Goal: Navigation & Orientation: Find specific page/section

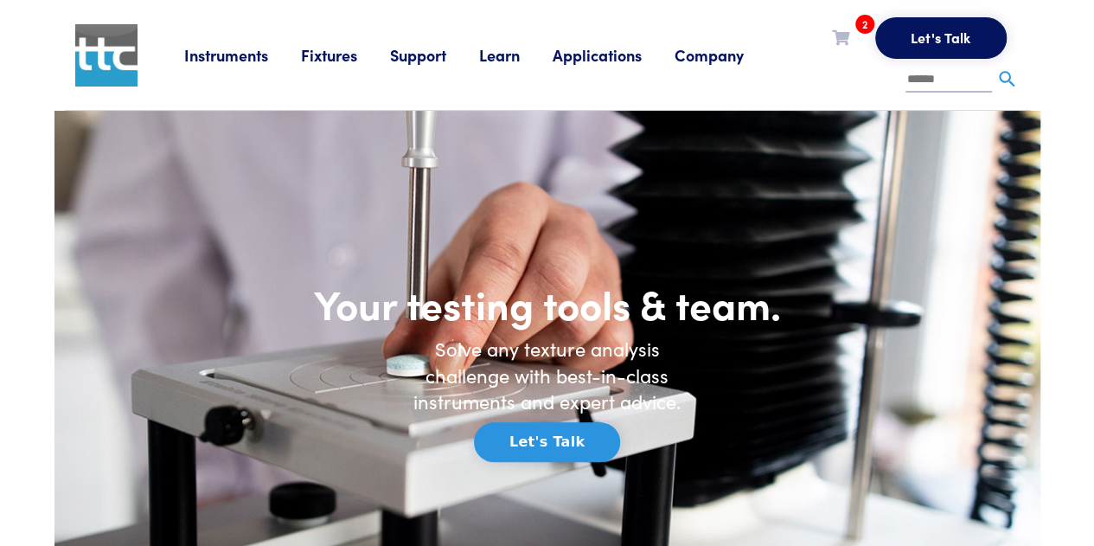
click at [408, 56] on link "Support" at bounding box center [434, 55] width 89 height 22
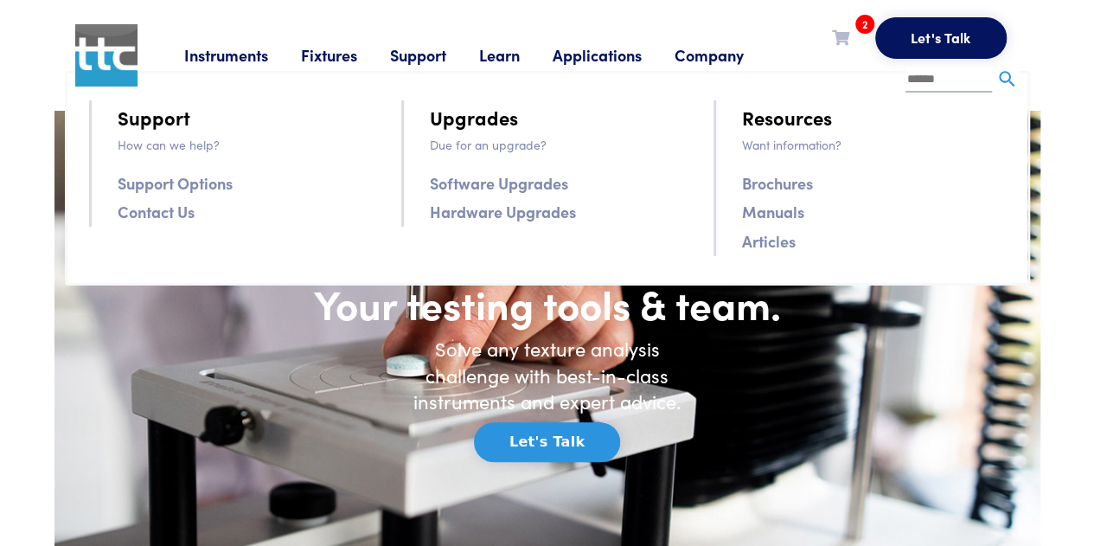
click at [324, 55] on link "Fixtures" at bounding box center [345, 55] width 89 height 22
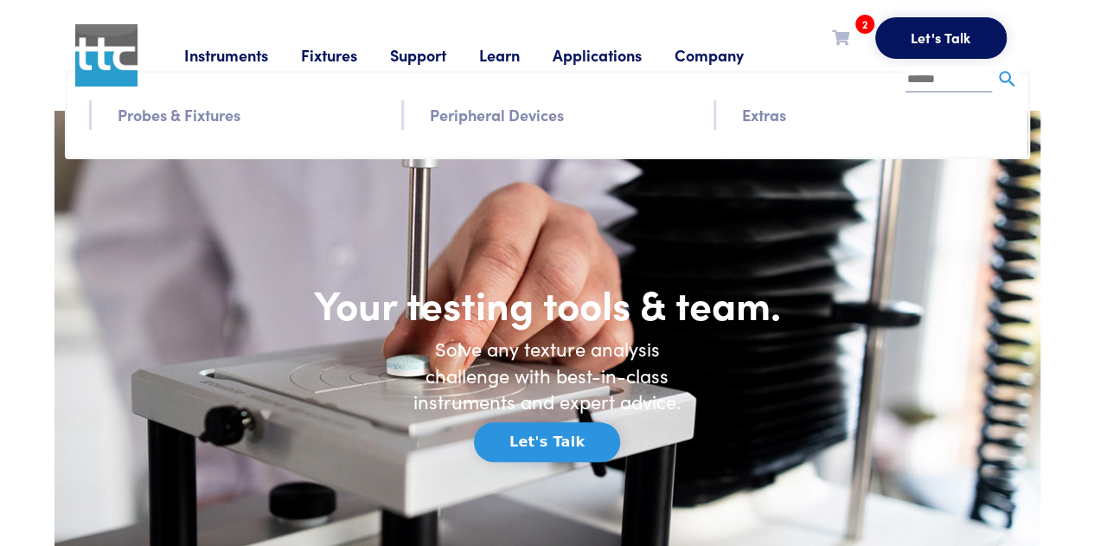
click at [265, 55] on link "Instruments" at bounding box center [242, 55] width 117 height 22
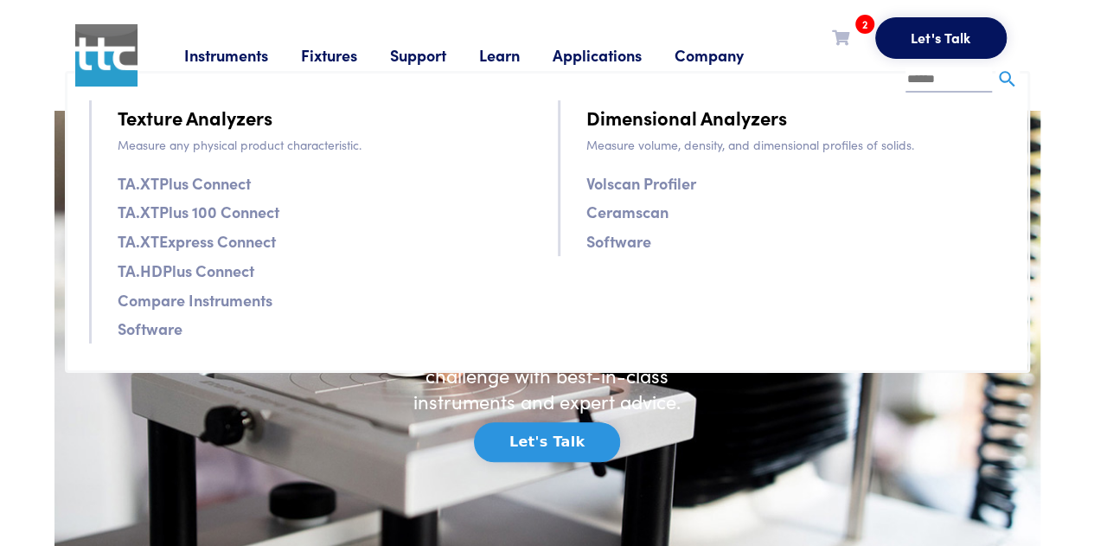
click at [319, 54] on link "Fixtures" at bounding box center [345, 55] width 89 height 22
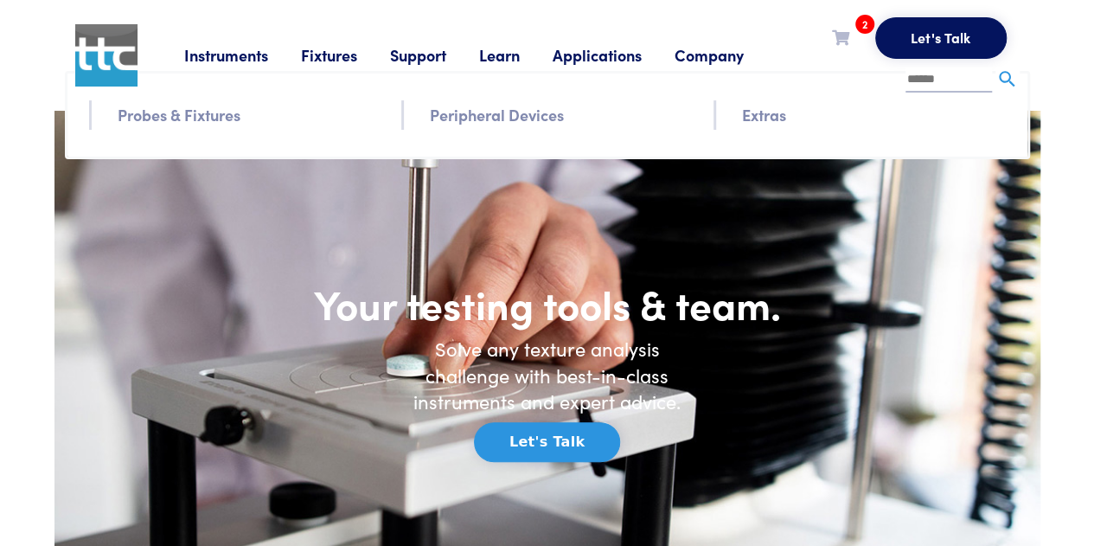
click at [319, 54] on link "Fixtures" at bounding box center [345, 55] width 89 height 22
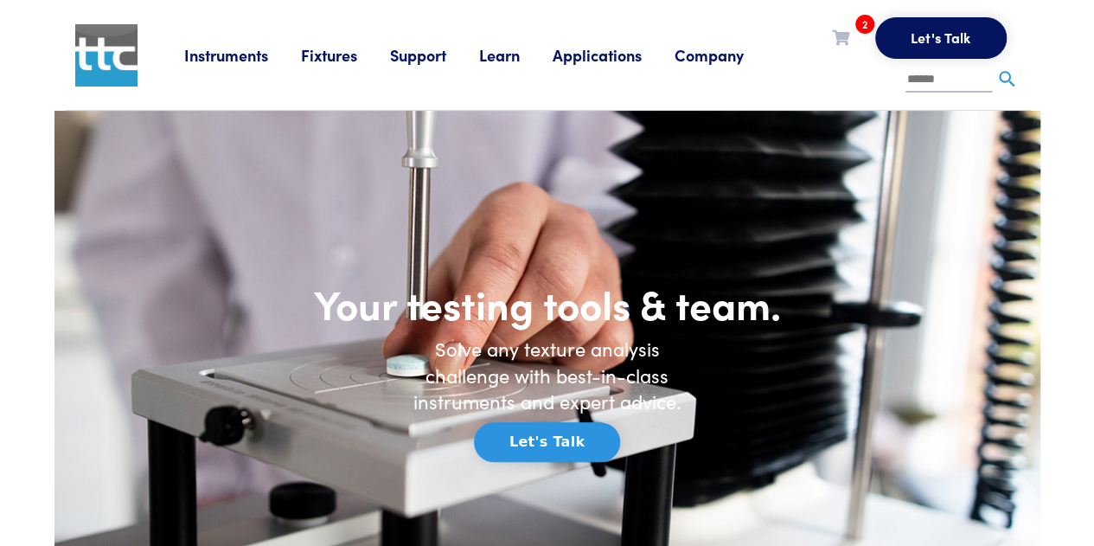
click at [319, 54] on link "Fixtures" at bounding box center [345, 55] width 89 height 22
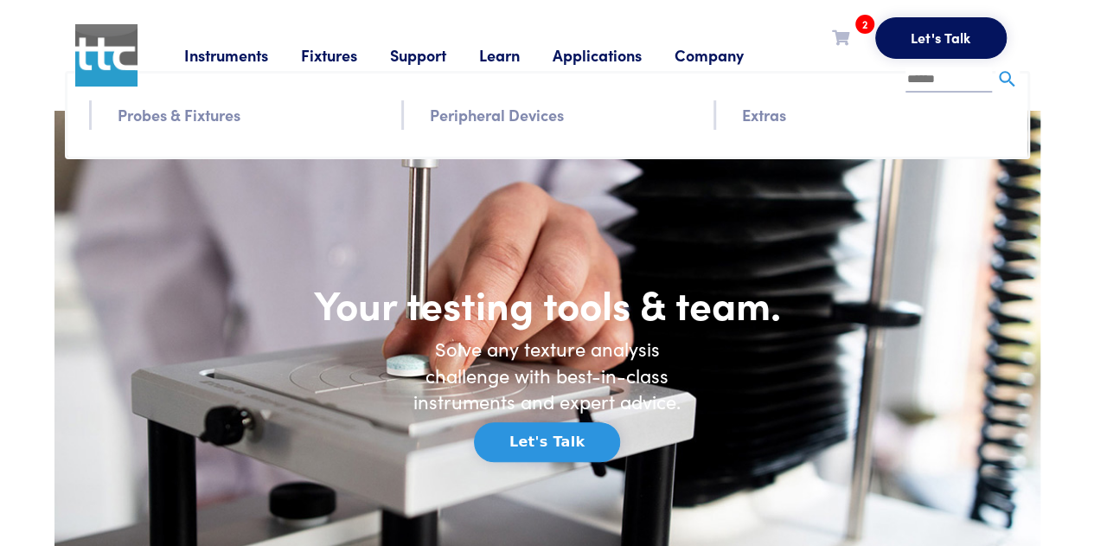
click at [478, 120] on link "Peripheral Devices" at bounding box center [497, 114] width 134 height 25
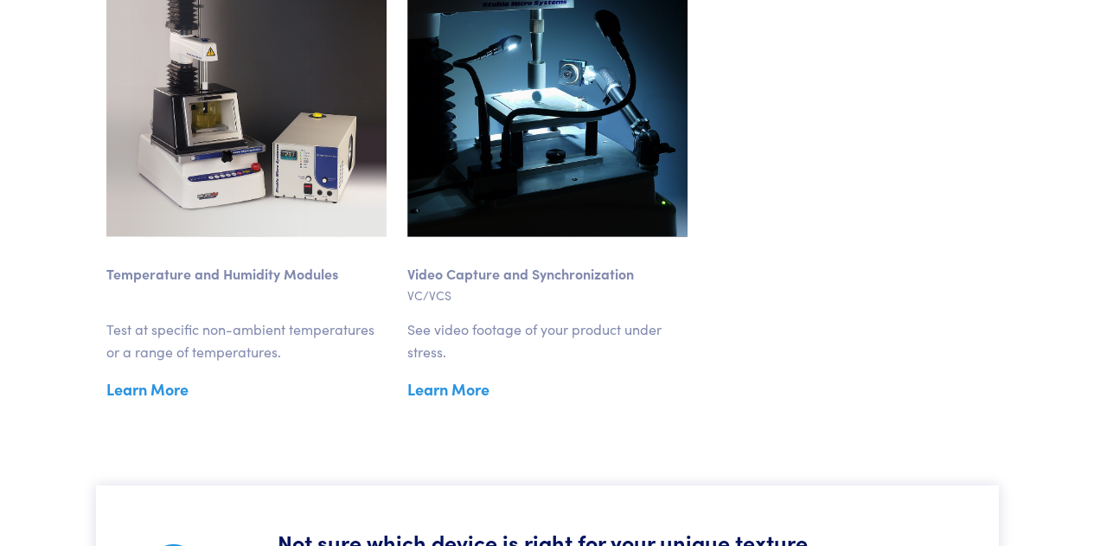
scroll to position [2421, 0]
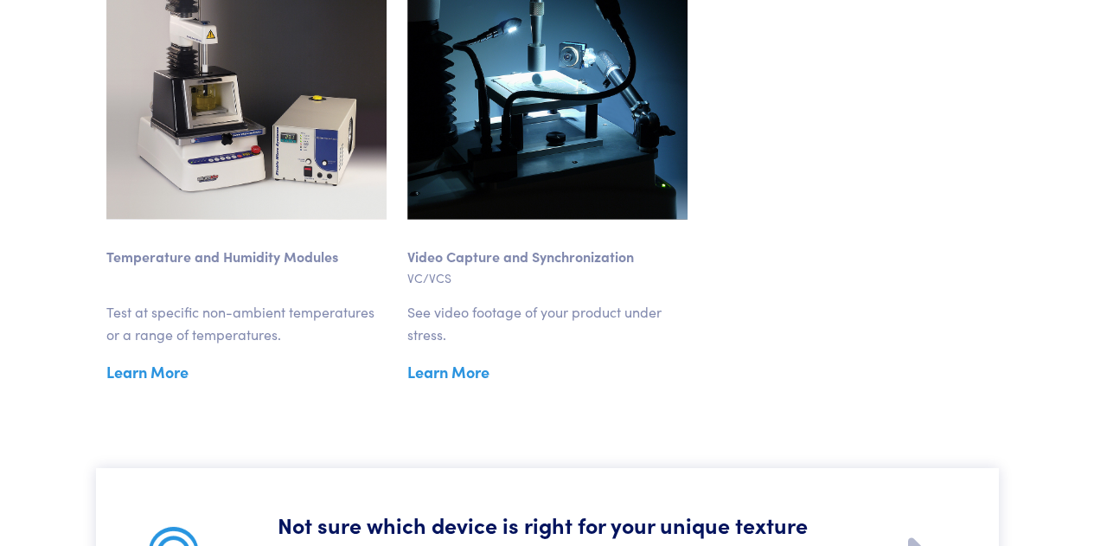
click at [119, 368] on link "Learn More" at bounding box center [246, 372] width 280 height 26
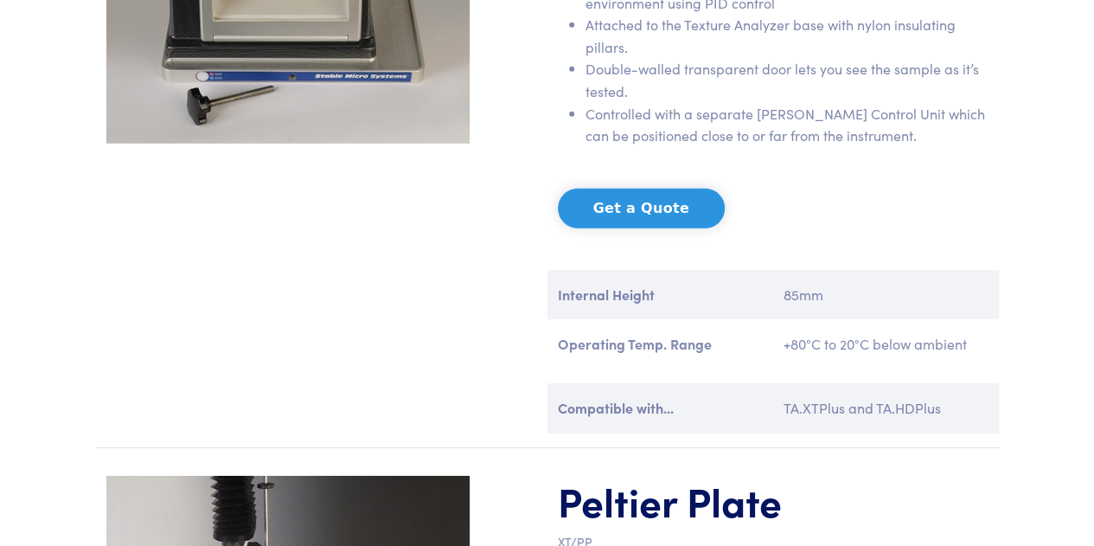
scroll to position [2594, 0]
